Goal: Transaction & Acquisition: Purchase product/service

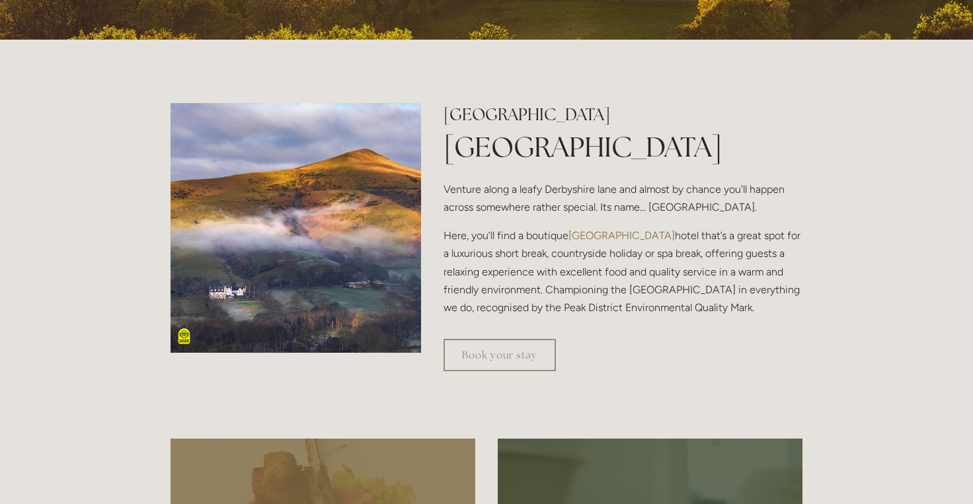
scroll to position [367, 0]
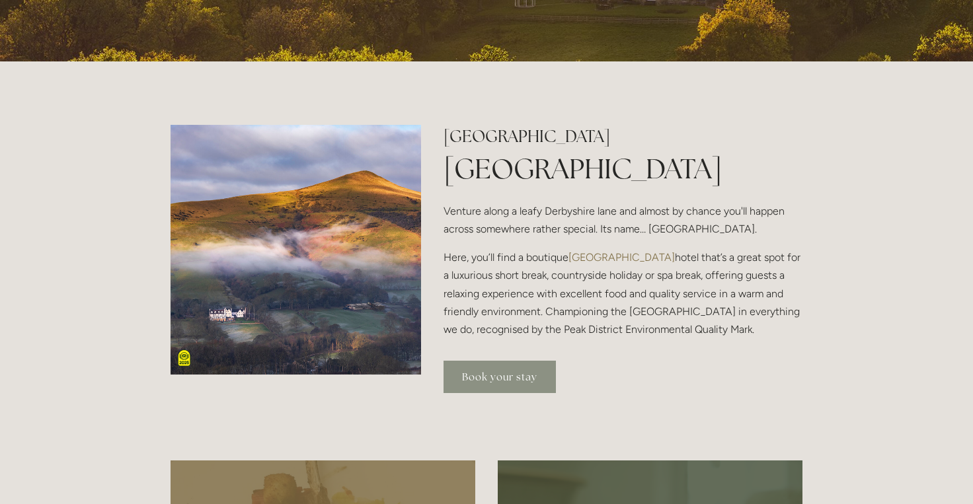
click at [497, 379] on link "Book your stay" at bounding box center [499, 377] width 112 height 32
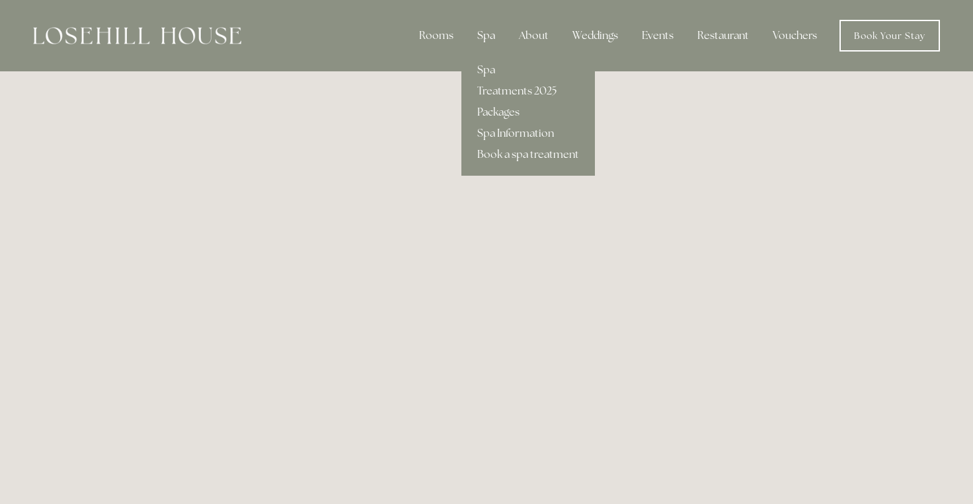
click at [480, 34] on div "Spa" at bounding box center [485, 35] width 39 height 26
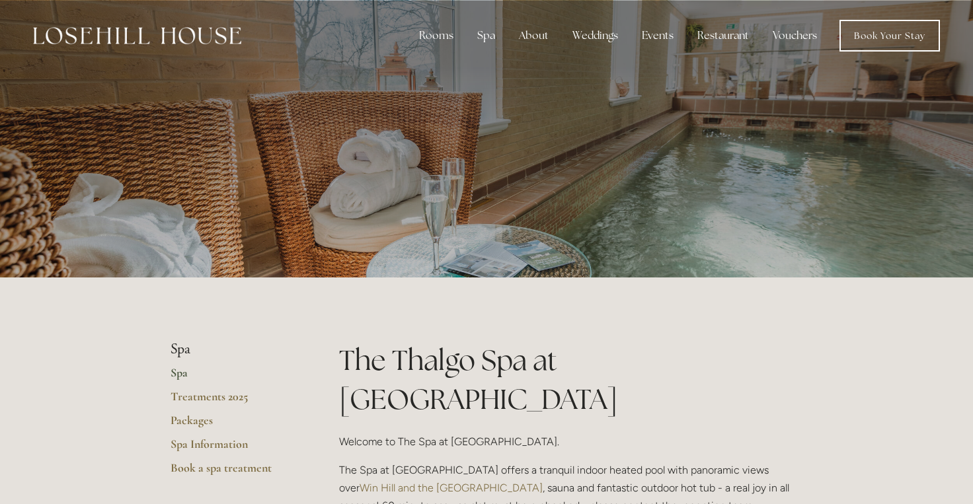
click at [373, 44] on nav "Rooms Rooms Your Stay Book a stay Offers Spa Spa" at bounding box center [590, 36] width 698 height 32
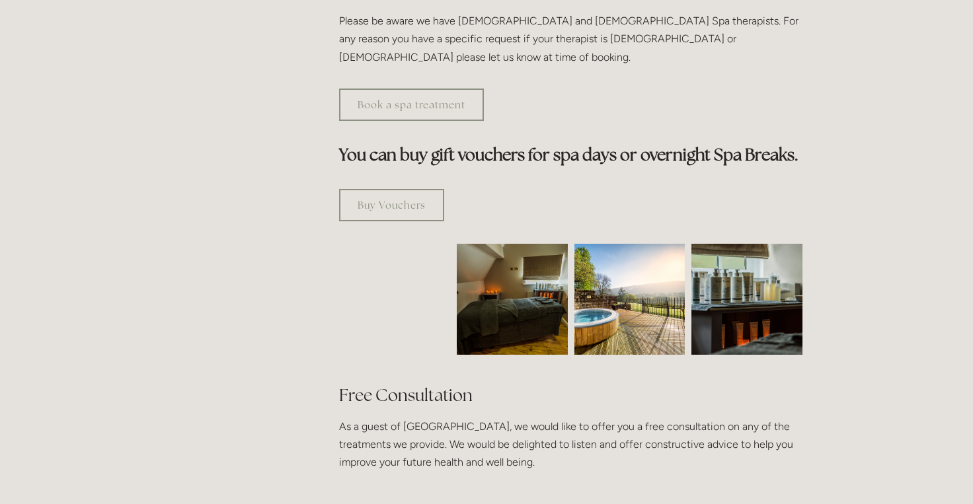
scroll to position [708, 0]
click at [377, 188] on link "Buy Vouchers" at bounding box center [391, 204] width 105 height 32
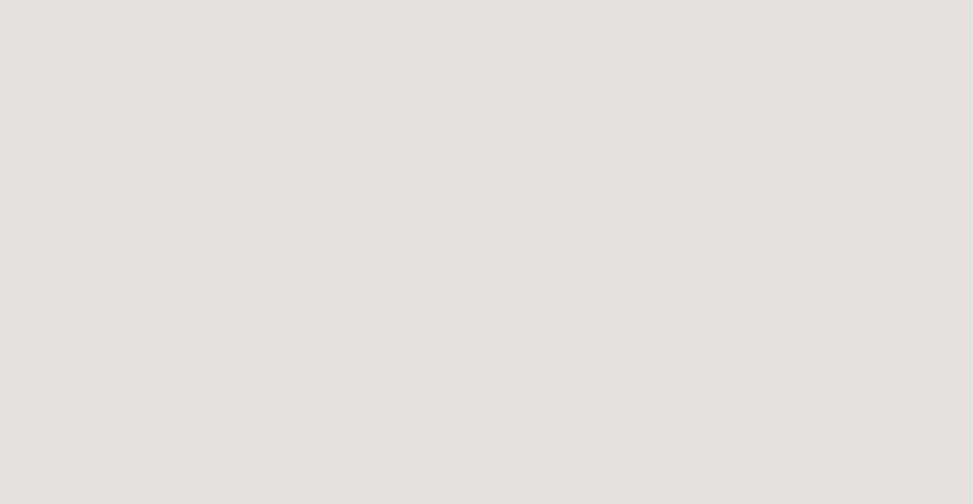
scroll to position [266, 0]
